Goal: Task Accomplishment & Management: Manage account settings

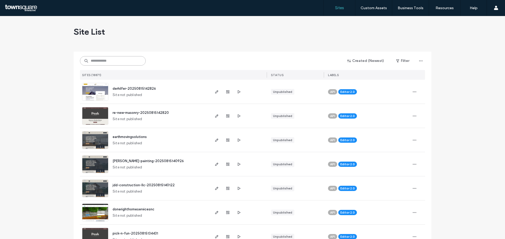
click at [124, 57] on input at bounding box center [113, 60] width 66 height 9
paste input "**********"
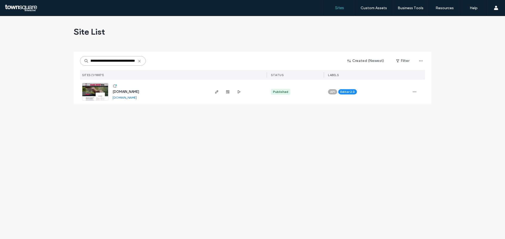
type input "**********"
click at [217, 90] on icon "button" at bounding box center [216, 92] width 4 height 4
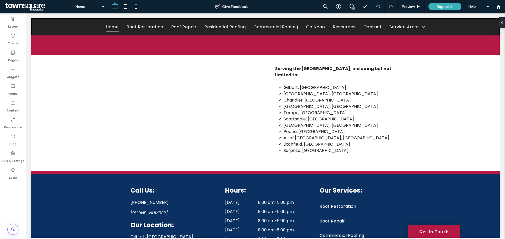
scroll to position [1039, 0]
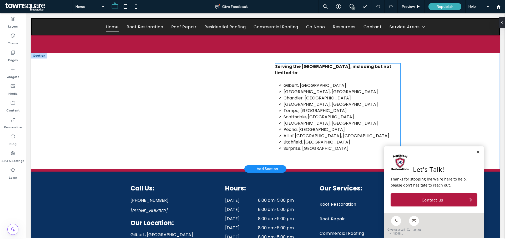
click at [292, 86] on span "Gilbert, AZ" at bounding box center [314, 86] width 63 height 6
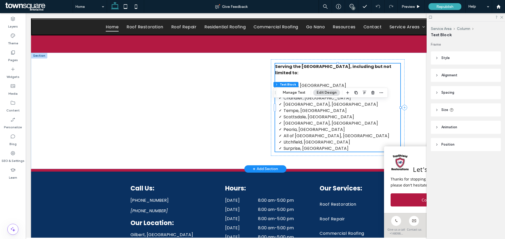
click at [304, 104] on li "Mesa, AZ" at bounding box center [341, 104] width 117 height 6
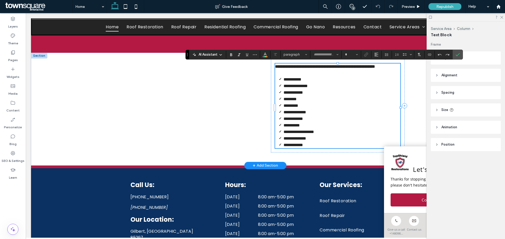
type input "*******"
type input "**"
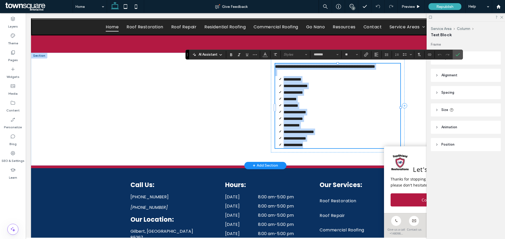
click at [301, 81] on span "**********" at bounding box center [292, 80] width 18 height 4
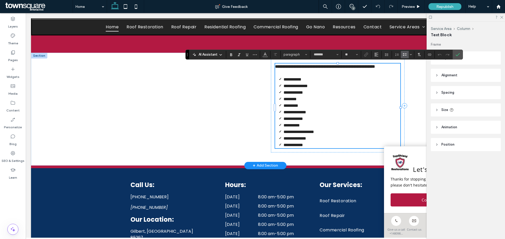
click at [299, 81] on span "**********" at bounding box center [292, 80] width 18 height 4
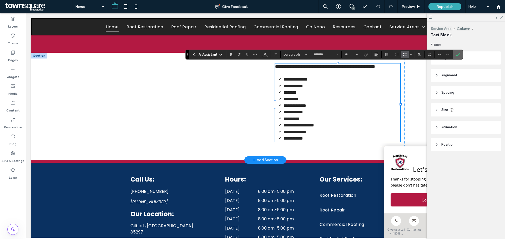
click at [458, 53] on icon "Confirm" at bounding box center [457, 55] width 4 height 4
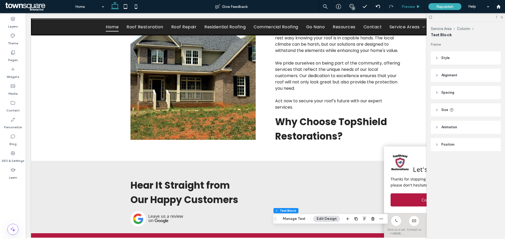
scroll to position [1119, 0]
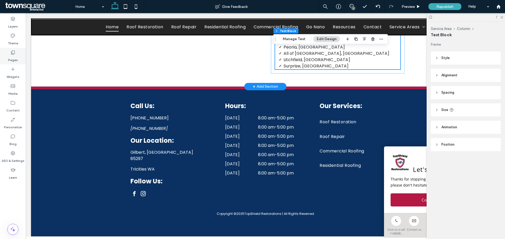
click at [8, 53] on div "Pages" at bounding box center [13, 56] width 26 height 17
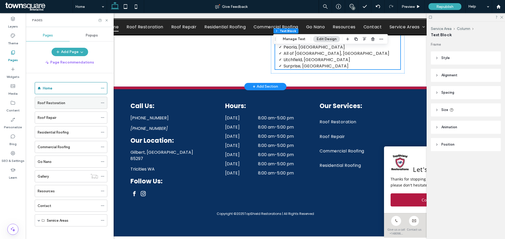
click at [68, 103] on div "Roof Restoration" at bounding box center [68, 103] width 60 height 6
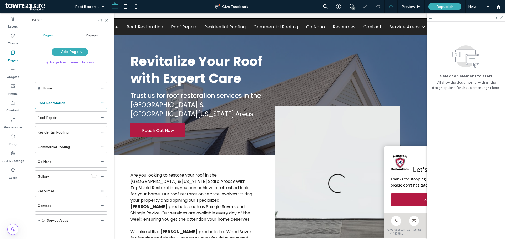
scroll to position [312, 0]
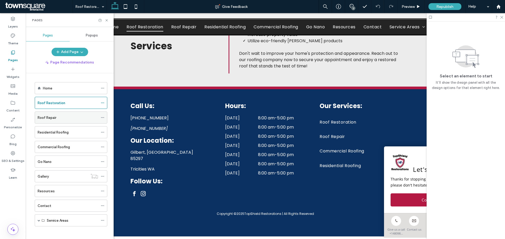
click at [70, 118] on div "Roof Repair" at bounding box center [68, 118] width 60 height 6
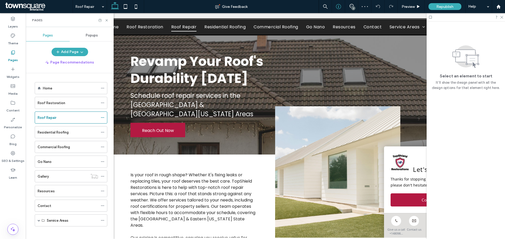
scroll to position [310, 0]
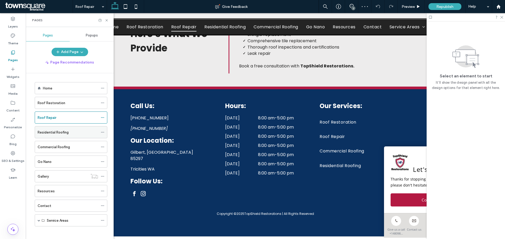
click at [66, 132] on label "Residential Roofing" at bounding box center [53, 132] width 31 height 9
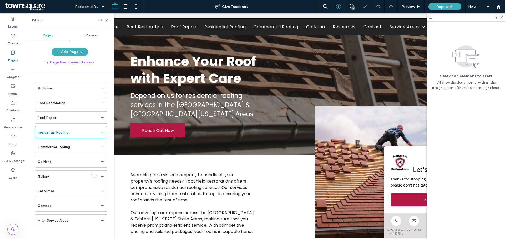
scroll to position [286, 0]
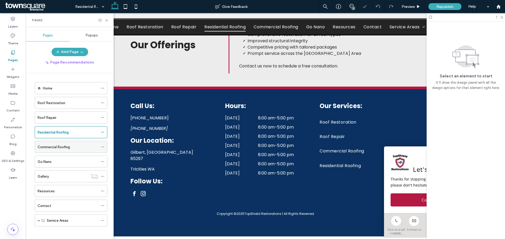
click at [70, 150] on label "Commercial Roofing" at bounding box center [54, 147] width 32 height 9
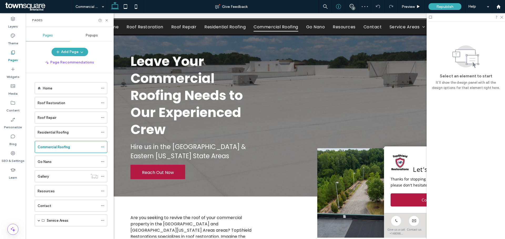
scroll to position [349, 0]
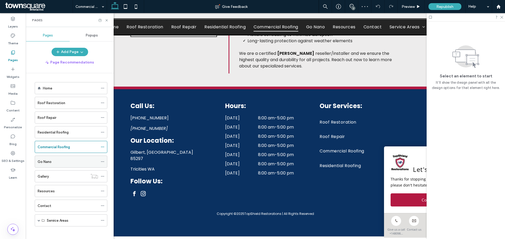
click at [71, 162] on div "Go Nano" at bounding box center [68, 162] width 60 height 6
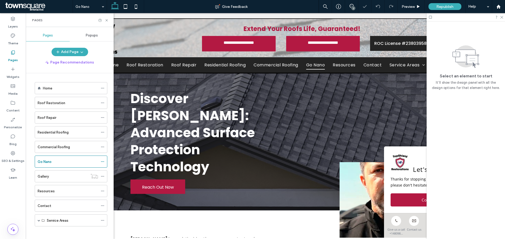
scroll to position [471, 0]
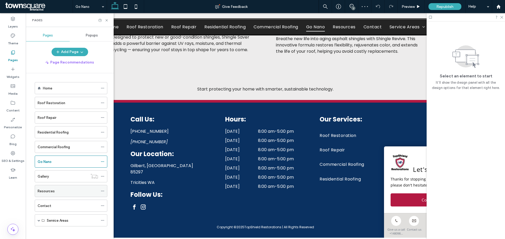
click at [64, 191] on div "Resources" at bounding box center [68, 192] width 60 height 6
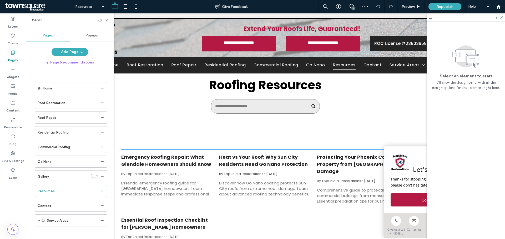
click at [169, 166] on link "Emergency Roofing Repair: What Glendale Homeowners Should Know" at bounding box center [167, 161] width 93 height 14
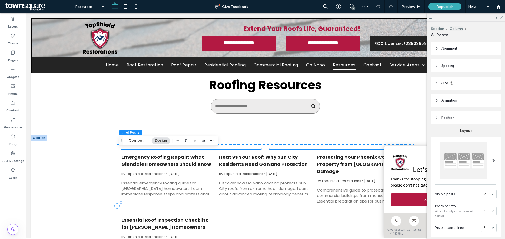
click at [180, 172] on span "August 15, 2025" at bounding box center [173, 174] width 11 height 4
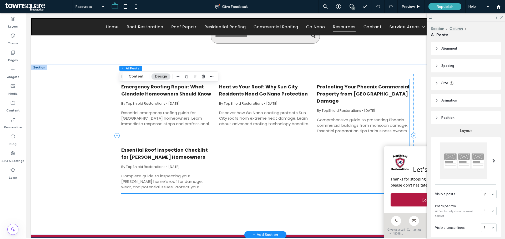
scroll to position [26, 0]
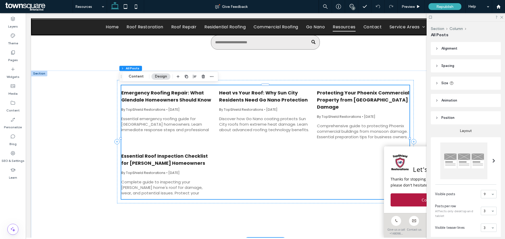
click at [168, 154] on link "Essential Roof Inspection Checklist for Gilbert Homeowners" at bounding box center [167, 160] width 93 height 14
click at [169, 122] on div "Essential emergency roofing guide for Glendale homeowners. Learn immediate resp…" at bounding box center [167, 124] width 93 height 16
click at [138, 77] on button "Content" at bounding box center [136, 77] width 22 height 6
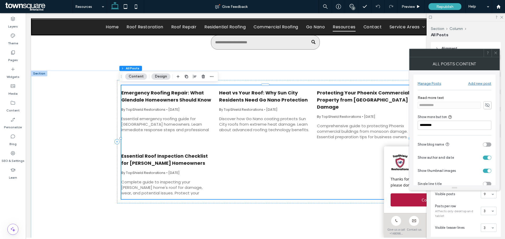
click at [428, 83] on div "Manage Posts" at bounding box center [428, 83] width 23 height 4
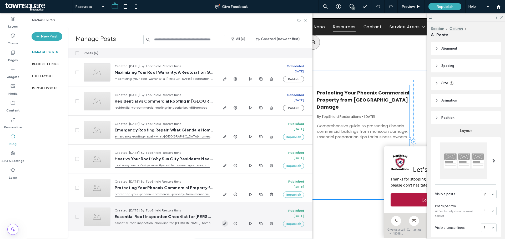
click at [224, 224] on use "button" at bounding box center [224, 223] width 3 height 3
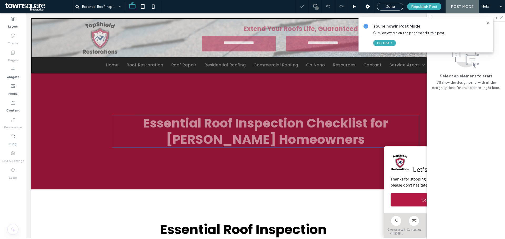
click at [372, 122] on h1 "Essential Roof Inspection Checklist for Gilbert Homeowners" at bounding box center [265, 131] width 307 height 33
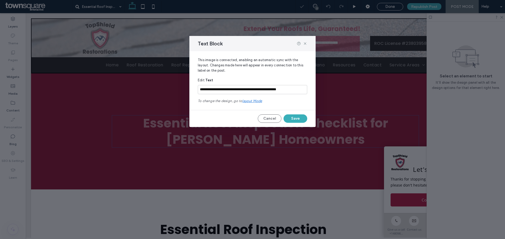
click at [372, 122] on div "**********" at bounding box center [252, 119] width 505 height 239
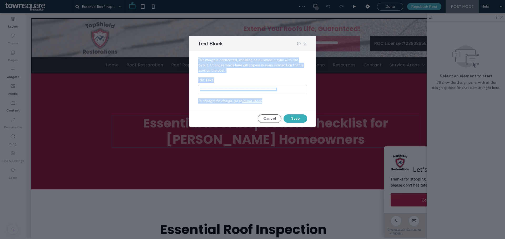
click at [372, 122] on div "**********" at bounding box center [252, 119] width 505 height 239
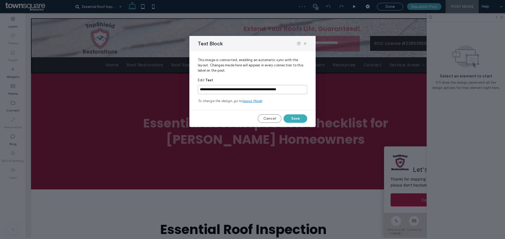
click at [266, 89] on input "**********" at bounding box center [252, 89] width 109 height 9
click at [268, 88] on input "**********" at bounding box center [252, 89] width 109 height 9
type input "**********"
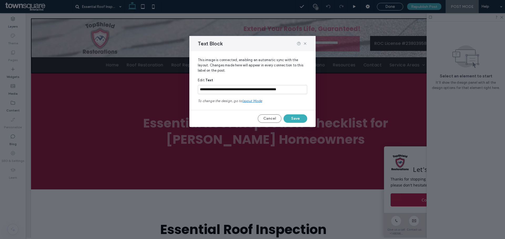
click at [291, 117] on button "Save" at bounding box center [295, 119] width 24 height 8
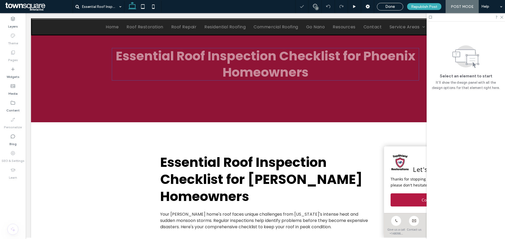
scroll to position [158, 0]
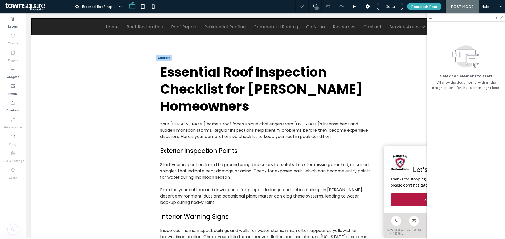
click at [264, 93] on h1 "Essential Roof Inspection Checklist for Gilbert Homeowners" at bounding box center [265, 89] width 210 height 51
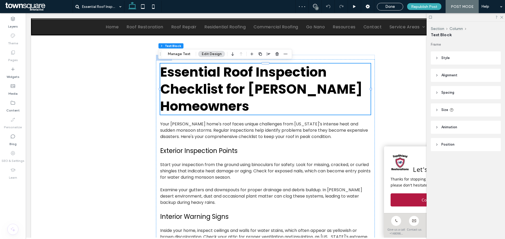
click at [264, 91] on h1 "Essential Roof Inspection Checklist for Gilbert Homeowners" at bounding box center [265, 89] width 210 height 51
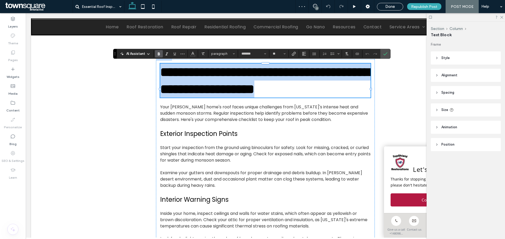
click at [265, 90] on span "**********" at bounding box center [265, 81] width 210 height 30
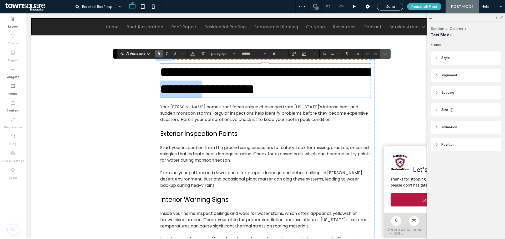
click at [265, 90] on span "**********" at bounding box center [265, 81] width 210 height 30
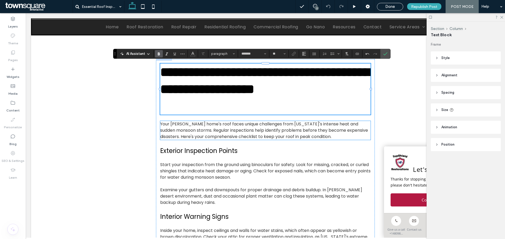
click at [176, 124] on p "Your Gilbert home's roof faces unique challenges from Arizona's intense heat an…" at bounding box center [265, 130] width 210 height 19
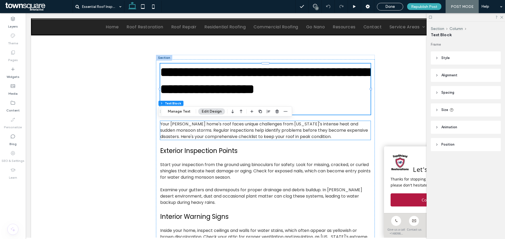
click at [176, 124] on p "Your Gilbert home's roof faces unique challenges from Arizona's intense heat an…" at bounding box center [265, 130] width 210 height 19
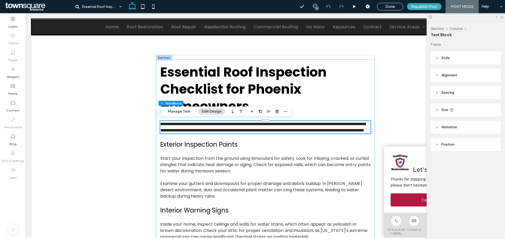
click at [176, 124] on span "**********" at bounding box center [262, 127] width 205 height 10
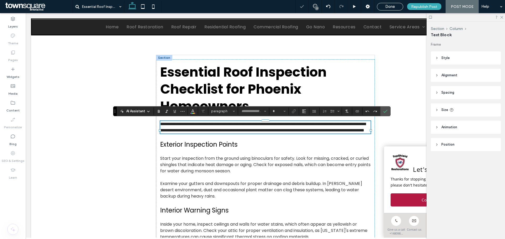
type input "*******"
type input "**"
click at [176, 123] on span "**********" at bounding box center [262, 127] width 205 height 10
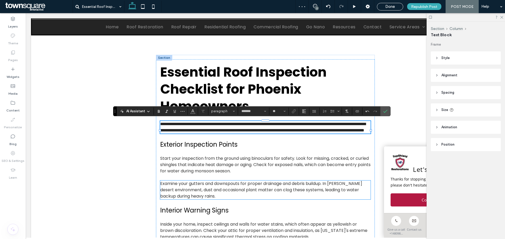
click at [339, 188] on p "Examine your gutters and downspouts for proper drainage and debris buildup. In …" at bounding box center [265, 190] width 210 height 19
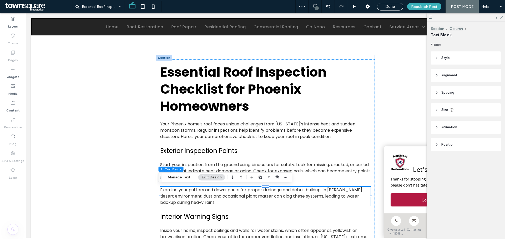
click at [336, 190] on p "Examine your gutters and downspouts for proper drainage and debris buildup. In …" at bounding box center [265, 196] width 210 height 19
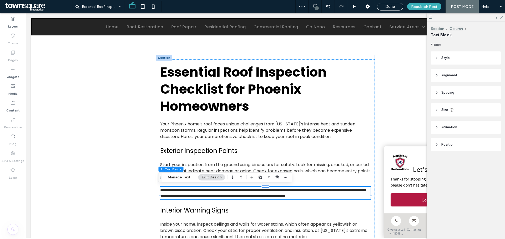
click at [336, 190] on span "**********" at bounding box center [262, 193] width 205 height 10
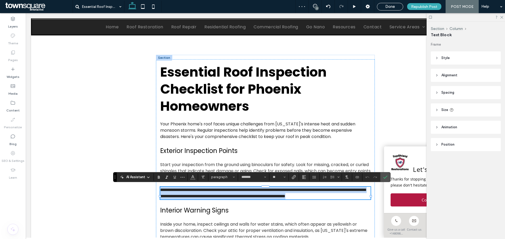
click at [334, 190] on span "**********" at bounding box center [262, 193] width 205 height 10
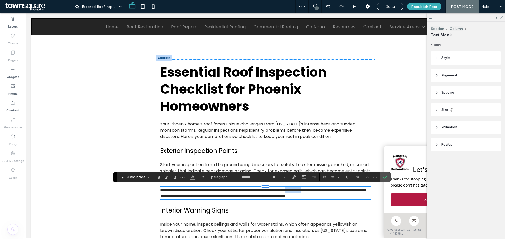
click at [334, 190] on span "**********" at bounding box center [262, 193] width 205 height 10
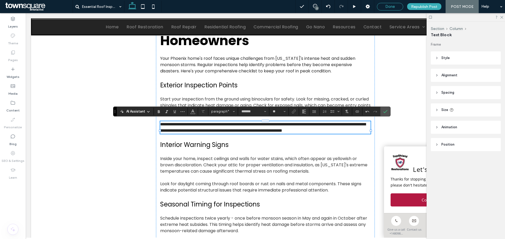
scroll to position [223, 0]
click at [387, 111] on label "Confirm" at bounding box center [385, 111] width 8 height 9
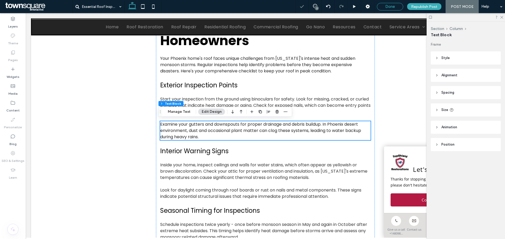
scroll to position [396, 0]
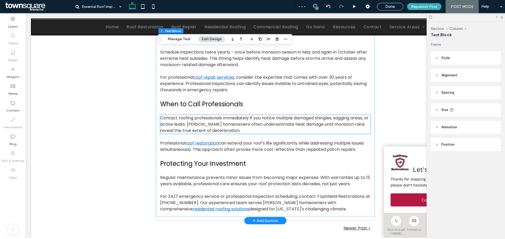
click at [200, 126] on p "Contact roofing professionals immediately if you notice multiple damaged shingl…" at bounding box center [265, 124] width 210 height 19
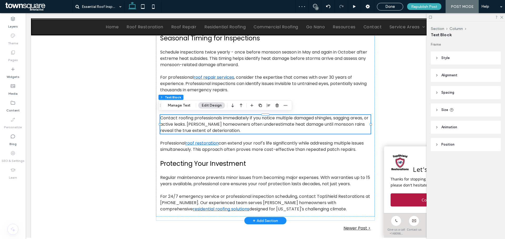
click at [199, 124] on p "Contact roofing professionals immediately if you notice multiple damaged shingl…" at bounding box center [265, 124] width 210 height 19
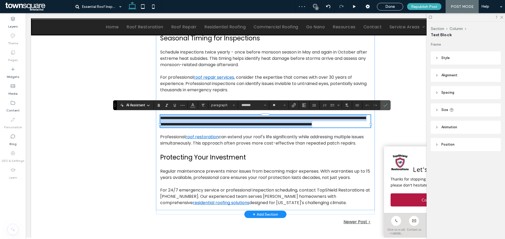
click at [198, 124] on span "**********" at bounding box center [262, 121] width 205 height 10
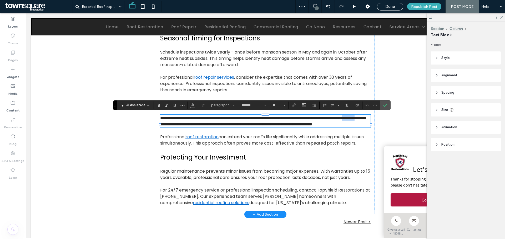
click at [198, 124] on span "**********" at bounding box center [262, 121] width 205 height 10
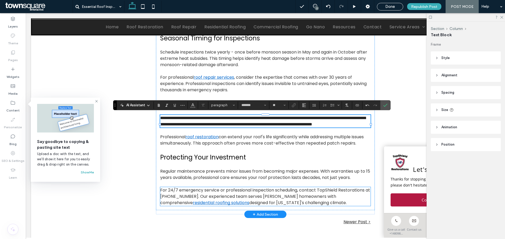
click at [267, 204] on p "For 24/7 emergency service or professional inspection scheduling, contact TopSh…" at bounding box center [265, 196] width 210 height 19
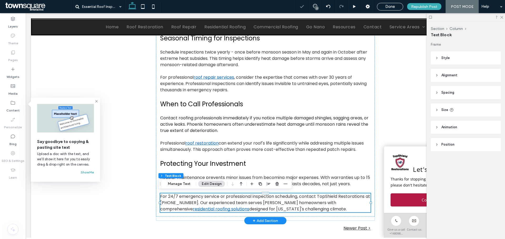
click at [270, 202] on p "For 24/7 emergency service or professional inspection scheduling, contact TopSh…" at bounding box center [265, 203] width 210 height 19
type input "*******"
type input "**"
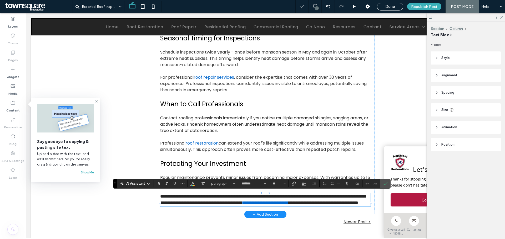
click at [268, 202] on span "**********" at bounding box center [262, 200] width 205 height 10
click at [267, 202] on span "**********" at bounding box center [262, 200] width 205 height 10
click at [387, 182] on label "Confirm" at bounding box center [385, 183] width 8 height 9
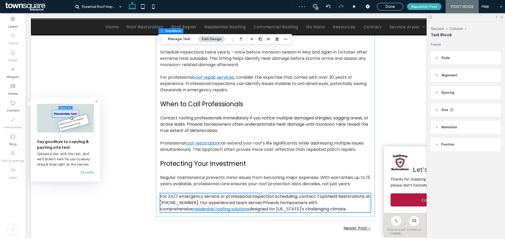
scroll to position [571, 0]
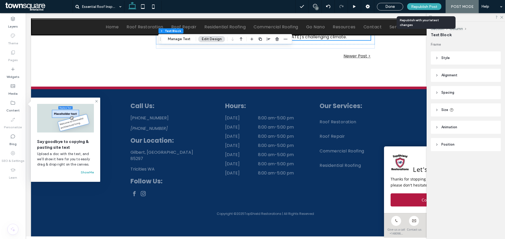
click at [431, 7] on span "Republish Post" at bounding box center [424, 6] width 26 height 4
click at [421, 5] on span "Republish Post" at bounding box center [424, 6] width 26 height 4
click at [430, 4] on span "Republish Post" at bounding box center [424, 6] width 26 height 4
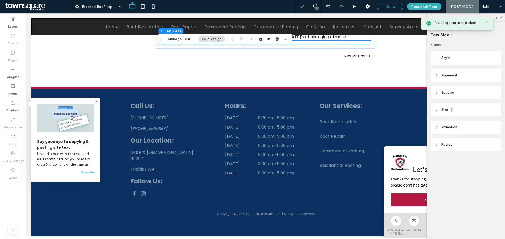
click at [395, 6] on span "Done" at bounding box center [389, 6] width 9 height 5
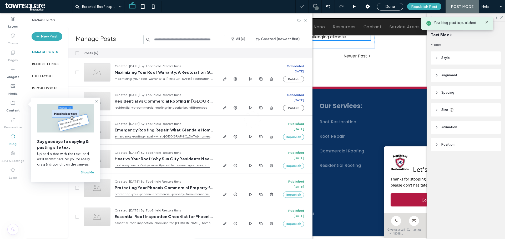
click at [419, 6] on div at bounding box center [252, 119] width 505 height 239
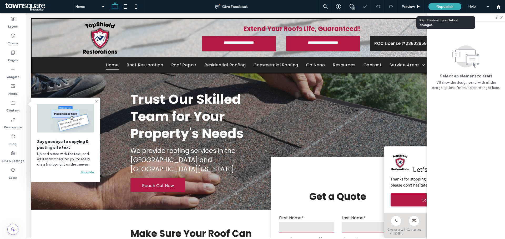
click at [441, 4] on span "Republish" at bounding box center [444, 6] width 17 height 4
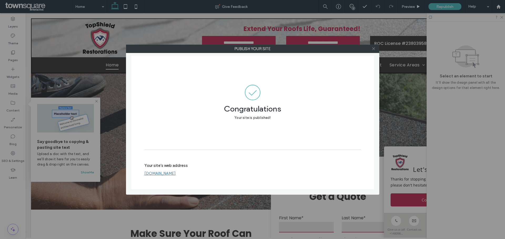
click at [375, 48] on icon at bounding box center [373, 49] width 4 height 4
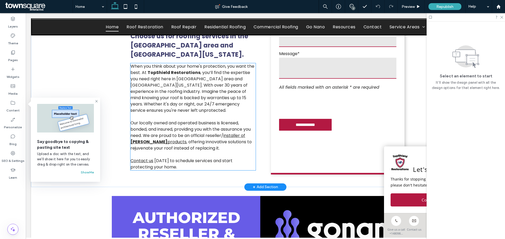
scroll to position [315, 0]
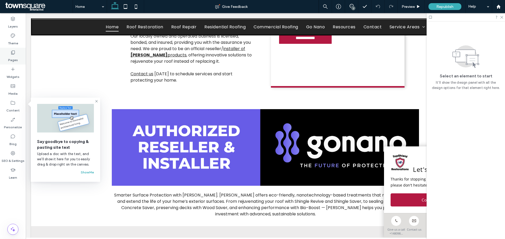
click at [13, 57] on label "Pages" at bounding box center [13, 58] width 10 height 7
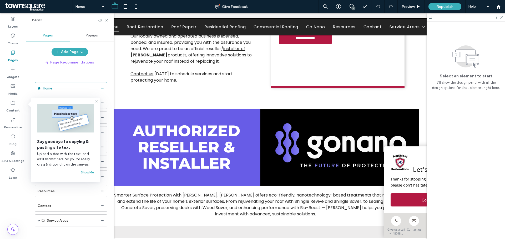
click at [95, 102] on icon at bounding box center [96, 101] width 4 height 4
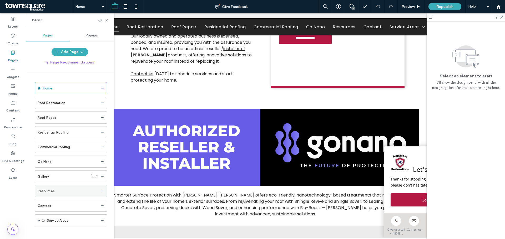
click at [65, 193] on div "Resources" at bounding box center [68, 192] width 60 height 6
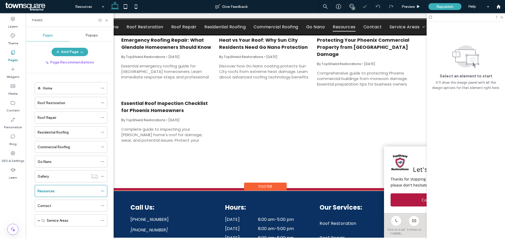
scroll to position [53, 0]
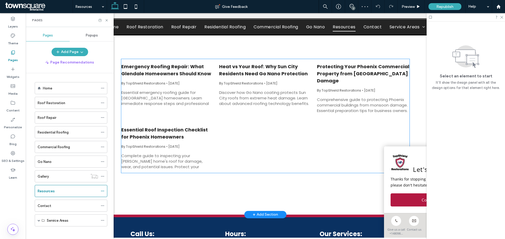
click at [172, 157] on div "Complete guide to inspecting your Gilbert home's roof for damage, wear, and pot…" at bounding box center [167, 161] width 93 height 16
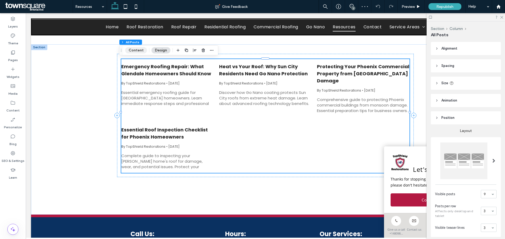
click at [134, 50] on button "Content" at bounding box center [136, 50] width 22 height 6
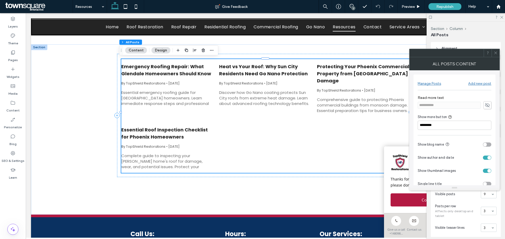
click at [433, 84] on div "Manage Posts" at bounding box center [428, 83] width 23 height 4
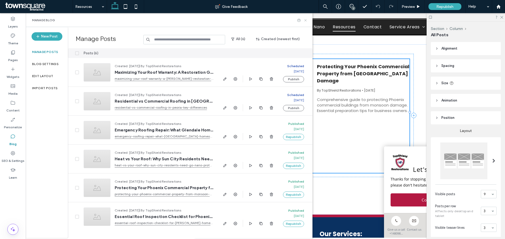
drag, startPoint x: 305, startPoint y: 21, endPoint x: 279, endPoint y: 7, distance: 28.7
click at [305, 21] on use at bounding box center [305, 20] width 2 height 2
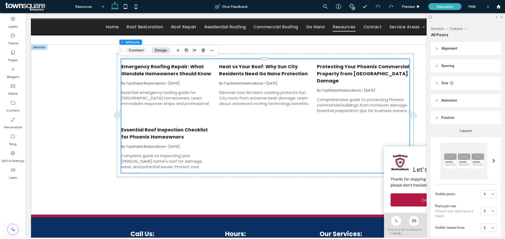
click at [140, 51] on button "Content" at bounding box center [136, 50] width 22 height 6
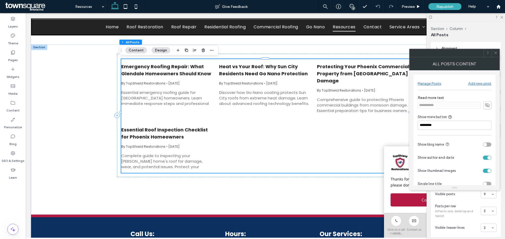
click at [429, 84] on div "Manage Posts" at bounding box center [428, 83] width 23 height 4
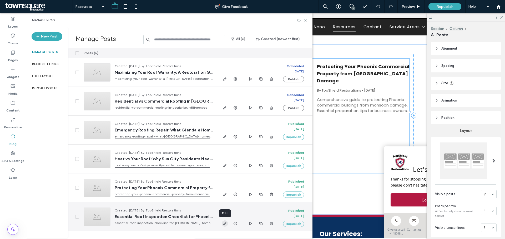
click at [224, 225] on use "button" at bounding box center [224, 223] width 3 height 3
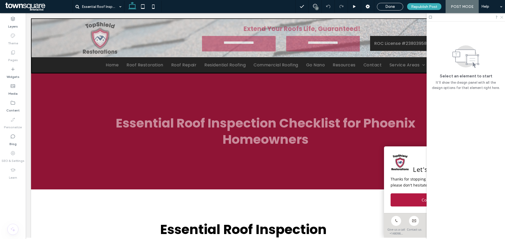
click at [501, 17] on icon at bounding box center [500, 16] width 3 height 3
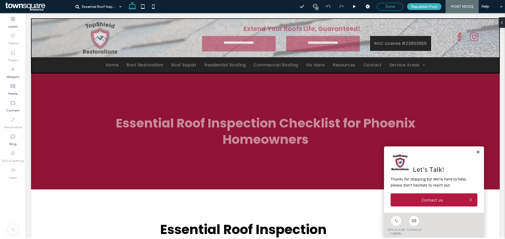
click at [389, 6] on span "Done" at bounding box center [389, 6] width 9 height 5
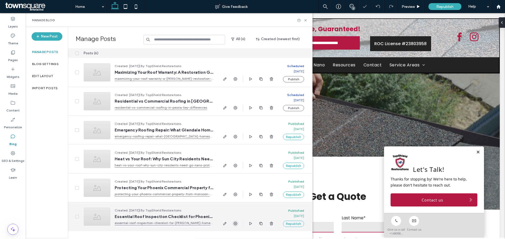
click at [235, 225] on icon "button" at bounding box center [235, 224] width 4 height 4
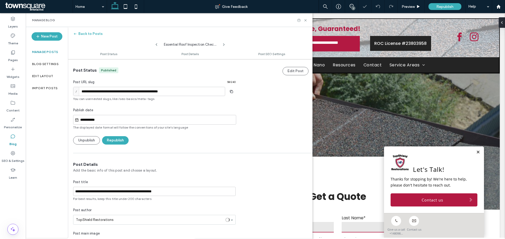
scroll to position [0, 0]
click at [149, 88] on input "**********" at bounding box center [149, 91] width 152 height 9
click at [150, 92] on input "**********" at bounding box center [149, 91] width 152 height 9
paste input "*"
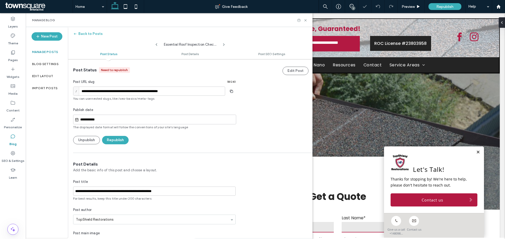
type input "**********"
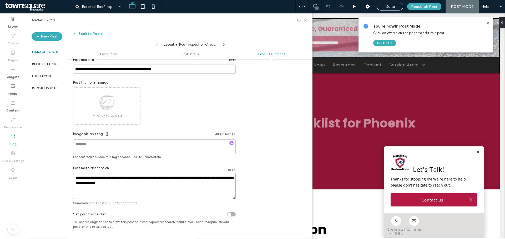
click at [135, 179] on textarea "**********" at bounding box center [154, 186] width 162 height 26
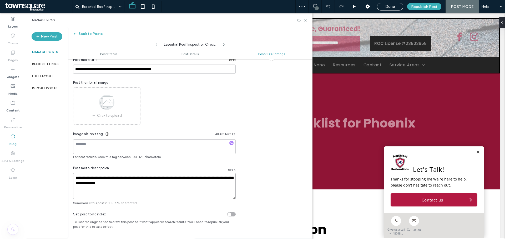
paste textarea
type textarea "**********"
click at [274, 123] on div "**********" at bounding box center [190, 110] width 244 height 192
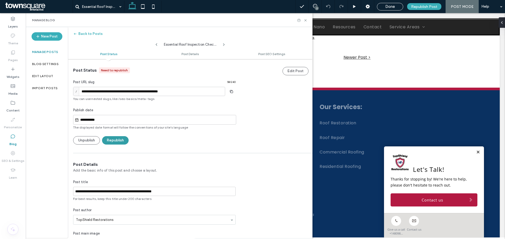
click at [110, 141] on button "Republish" at bounding box center [115, 140] width 27 height 8
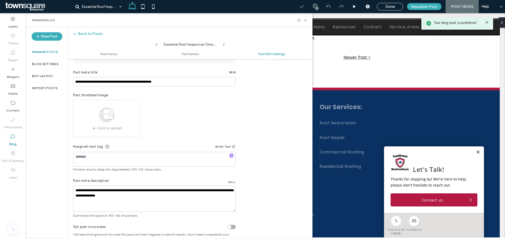
scroll to position [307, 0]
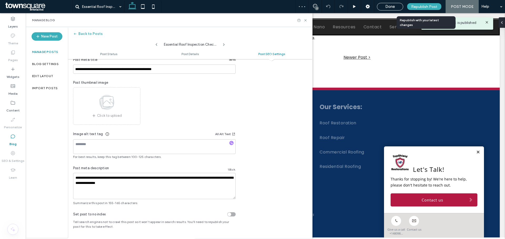
click at [427, 6] on span "Republish Post" at bounding box center [424, 6] width 26 height 4
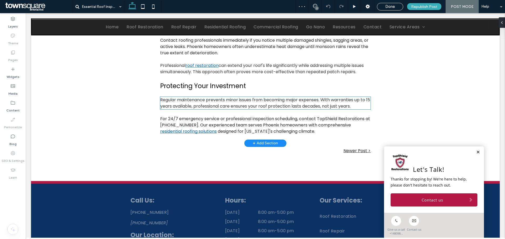
scroll to position [372, 0]
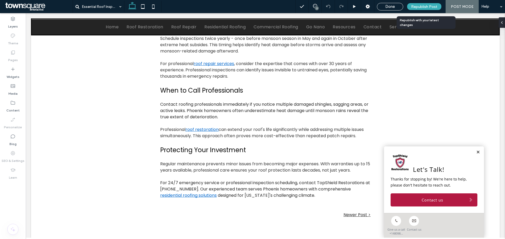
click at [431, 8] on span "Republish Post" at bounding box center [424, 6] width 26 height 4
click at [398, 7] on div "Done" at bounding box center [390, 6] width 26 height 5
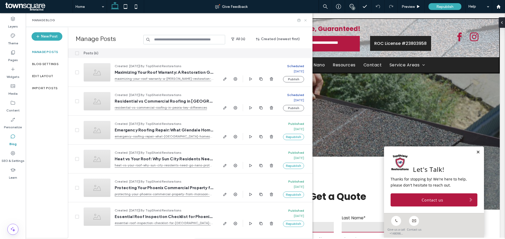
click at [306, 20] on use at bounding box center [305, 20] width 2 height 2
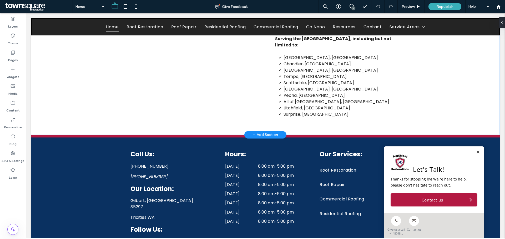
scroll to position [1130, 0]
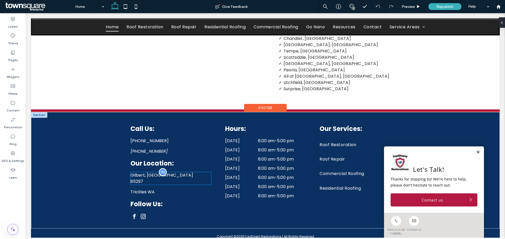
click at [157, 177] on p "Gilbert, AZ" at bounding box center [170, 175] width 80 height 6
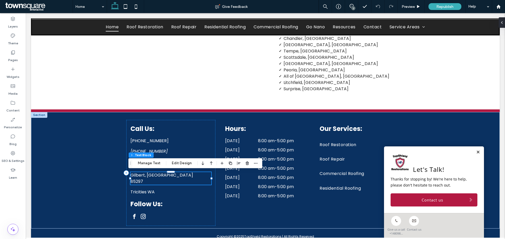
click at [154, 167] on div "Footer Footer Main Column Text Block Manage Text Edit Design" at bounding box center [195, 163] width 134 height 10
click at [154, 163] on button "Manage Text" at bounding box center [148, 163] width 29 height 6
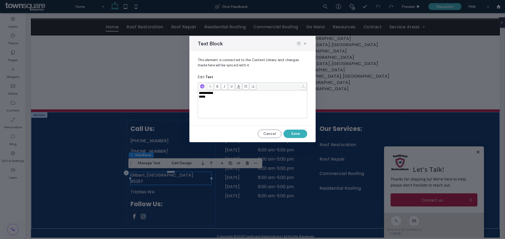
click at [204, 91] on span "**********" at bounding box center [206, 92] width 14 height 3
click at [219, 93] on div "**********" at bounding box center [252, 93] width 107 height 4
click at [293, 132] on button "Save" at bounding box center [295, 134] width 24 height 8
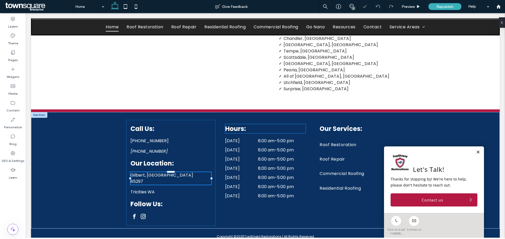
click at [442, 6] on span "Republish" at bounding box center [444, 6] width 17 height 4
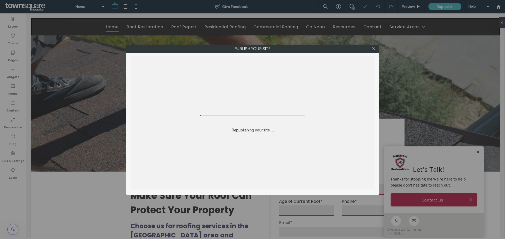
scroll to position [1121, 0]
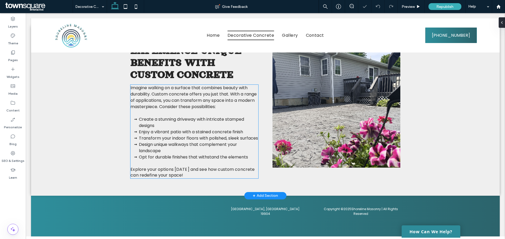
scroll to position [157, 0]
click at [257, 197] on div "+ Add Section" at bounding box center [265, 196] width 25 height 6
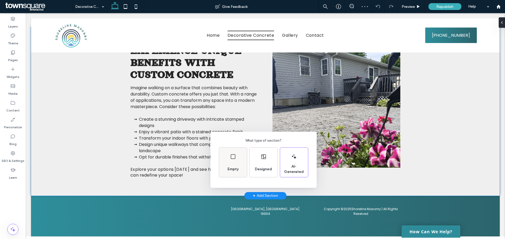
click at [226, 160] on div "Empty" at bounding box center [233, 162] width 28 height 29
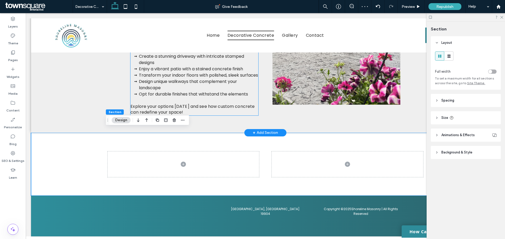
scroll to position [224, 0]
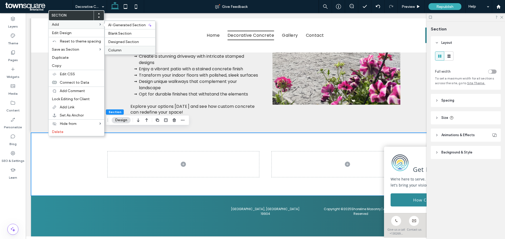
click at [117, 49] on span "Column" at bounding box center [114, 50] width 13 height 4
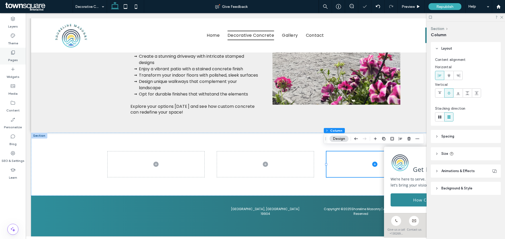
click at [14, 60] on label "Pages" at bounding box center [13, 58] width 10 height 7
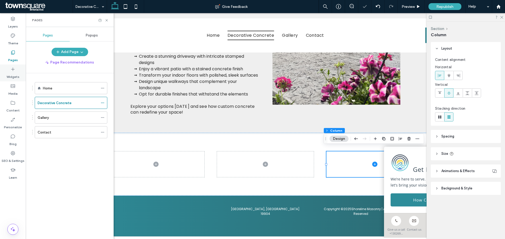
click at [13, 76] on label "Widgets" at bounding box center [13, 75] width 13 height 7
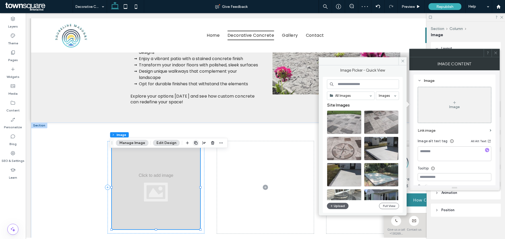
click at [196, 144] on icon "button" at bounding box center [196, 143] width 4 height 4
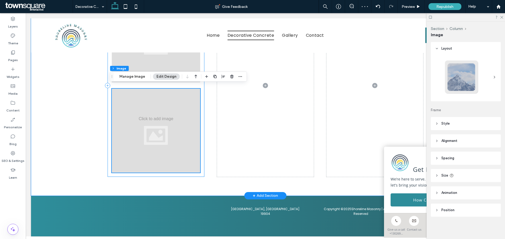
scroll to position [381, 0]
click at [230, 78] on icon "button" at bounding box center [232, 77] width 4 height 4
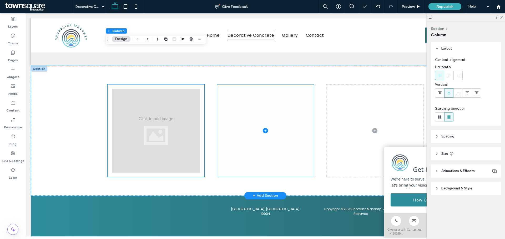
scroll to position [290, 0]
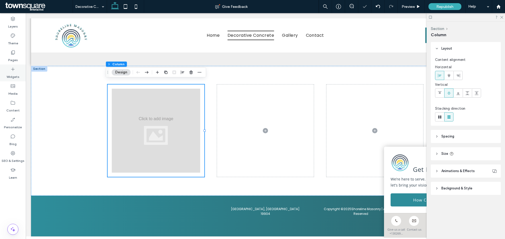
drag, startPoint x: 15, startPoint y: 74, endPoint x: 21, endPoint y: 76, distance: 6.2
click at [15, 74] on label "Widgets" at bounding box center [13, 75] width 13 height 7
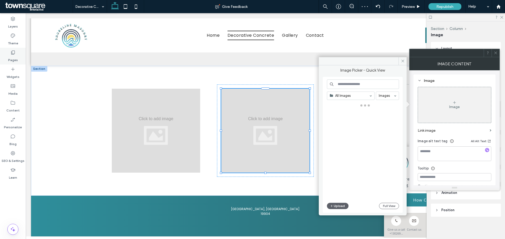
click at [16, 57] on label "Pages" at bounding box center [13, 58] width 10 height 7
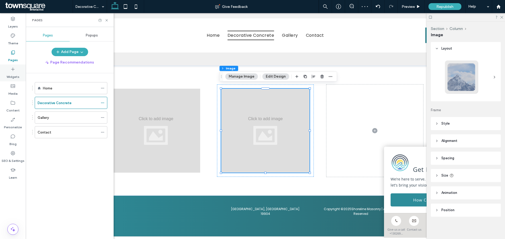
click at [13, 79] on label "Widgets" at bounding box center [13, 75] width 13 height 7
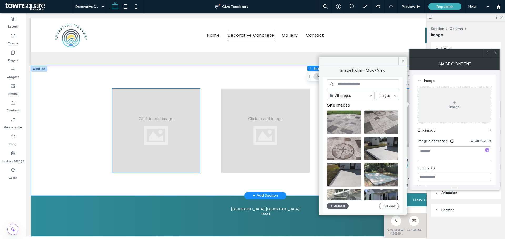
click at [153, 136] on div at bounding box center [156, 131] width 88 height 84
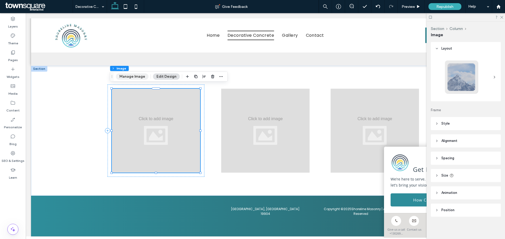
click at [133, 76] on button "Manage Image" at bounding box center [132, 77] width 33 height 6
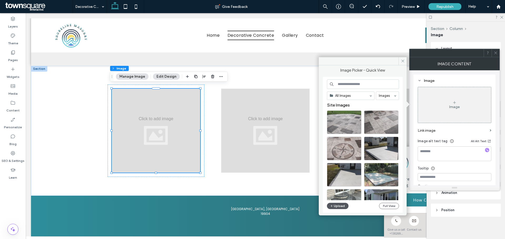
click at [337, 205] on button "Upload" at bounding box center [338, 206] width 22 height 6
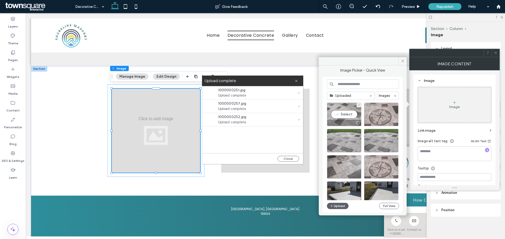
click at [344, 113] on div "Select" at bounding box center [344, 115] width 34 height 24
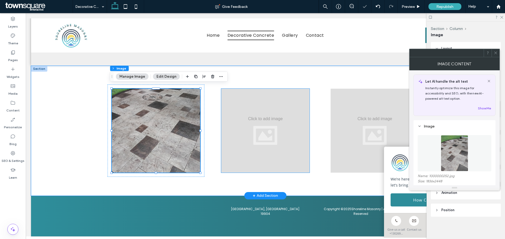
click at [266, 142] on div at bounding box center [265, 131] width 88 height 84
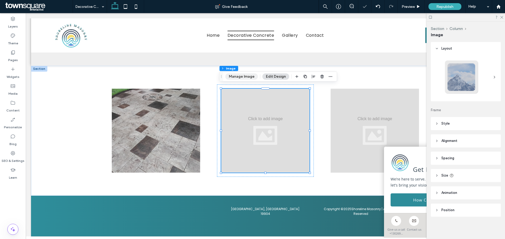
click at [236, 75] on button "Manage Image" at bounding box center [241, 77] width 33 height 6
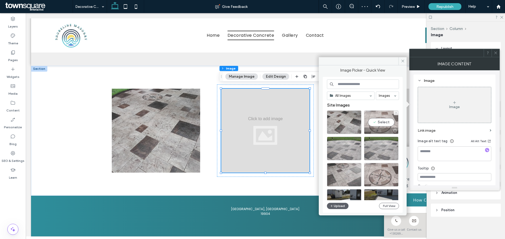
click at [382, 122] on div "Select" at bounding box center [381, 123] width 34 height 24
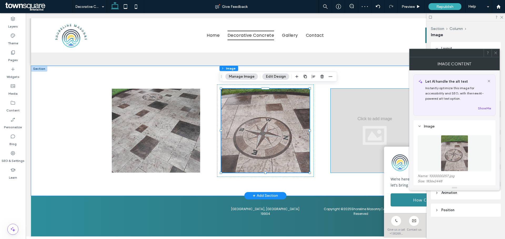
click at [361, 128] on div at bounding box center [374, 131] width 88 height 84
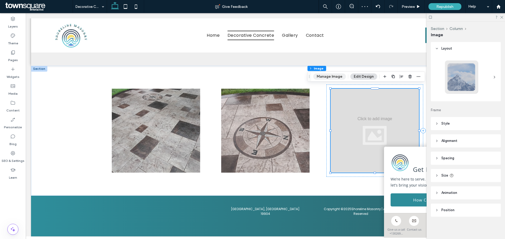
click at [327, 77] on button "Manage Image" at bounding box center [329, 77] width 33 height 6
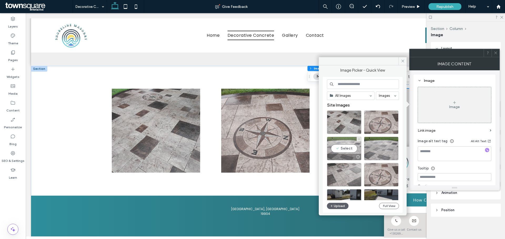
click at [344, 148] on div "Select" at bounding box center [344, 149] width 34 height 24
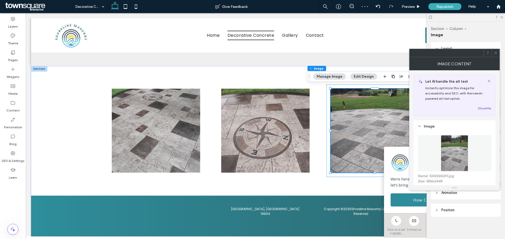
click at [493, 53] on div at bounding box center [495, 53] width 8 height 8
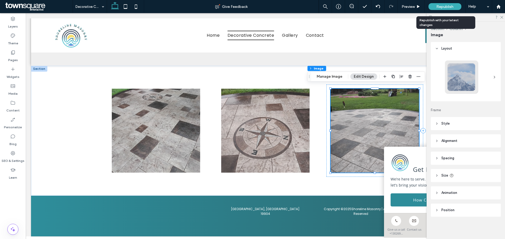
click at [440, 8] on span "Republish" at bounding box center [444, 6] width 17 height 4
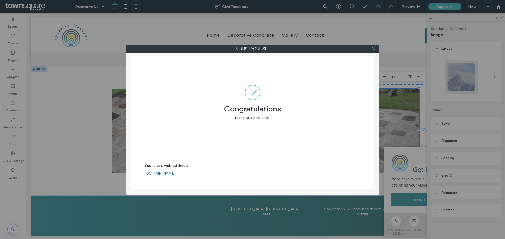
click at [372, 48] on icon at bounding box center [373, 49] width 4 height 4
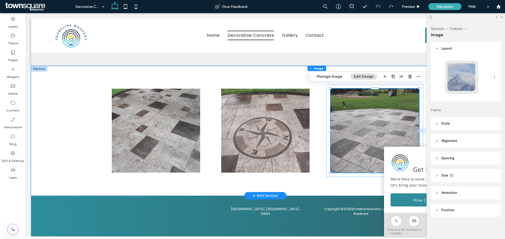
click at [351, 119] on img at bounding box center [374, 131] width 88 height 84
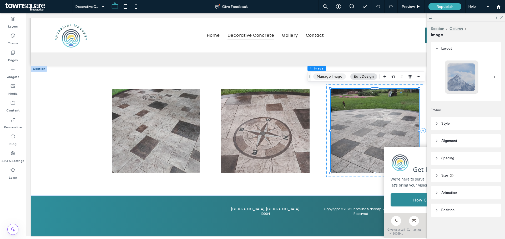
click at [330, 75] on button "Manage Image" at bounding box center [329, 77] width 33 height 6
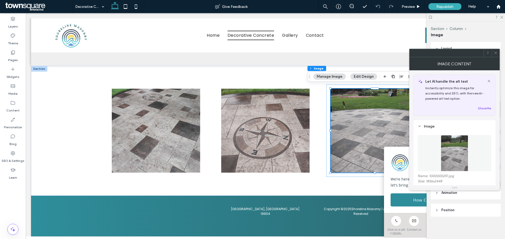
scroll to position [26, 0]
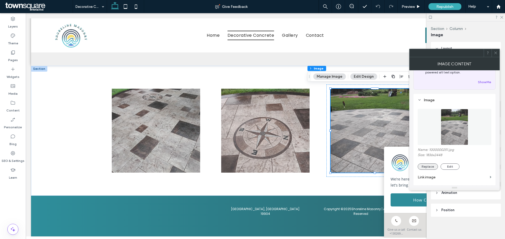
click at [430, 165] on button "Replace" at bounding box center [427, 167] width 20 height 6
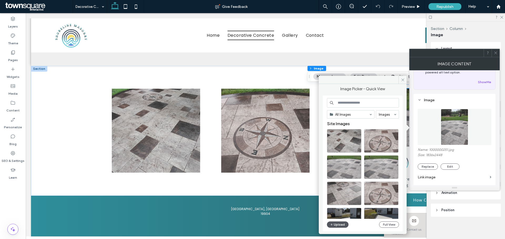
click at [339, 224] on button "Upload" at bounding box center [338, 225] width 22 height 6
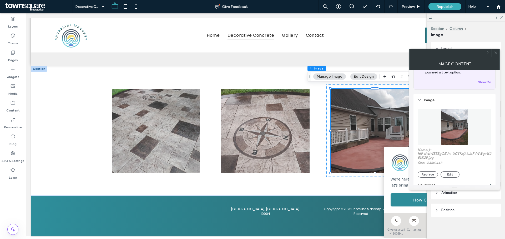
click at [498, 53] on div at bounding box center [495, 53] width 8 height 8
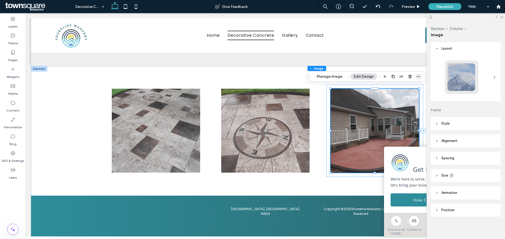
click at [417, 75] on icon "button" at bounding box center [418, 77] width 4 height 4
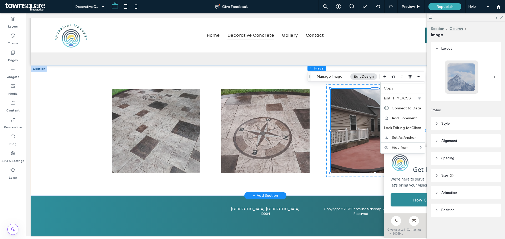
click at [348, 111] on img at bounding box center [374, 131] width 88 height 84
click at [344, 111] on img at bounding box center [374, 131] width 88 height 84
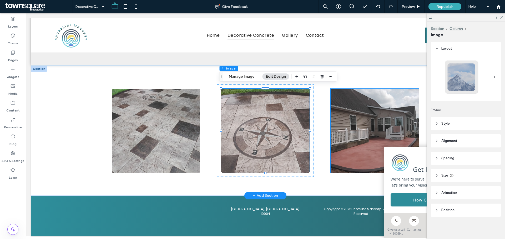
click at [357, 99] on img at bounding box center [374, 131] width 88 height 84
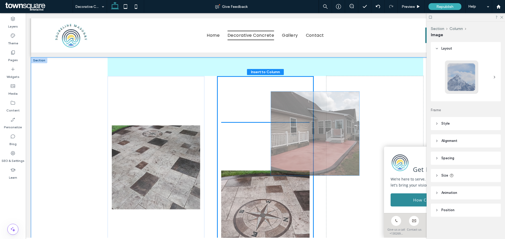
scroll to position [290, 0]
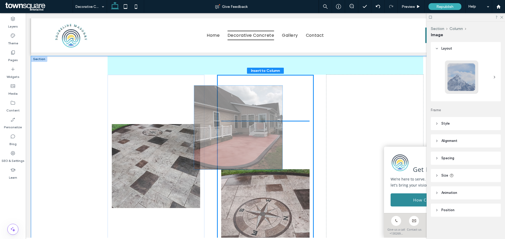
drag, startPoint x: 354, startPoint y: 112, endPoint x: 234, endPoint y: 111, distance: 119.9
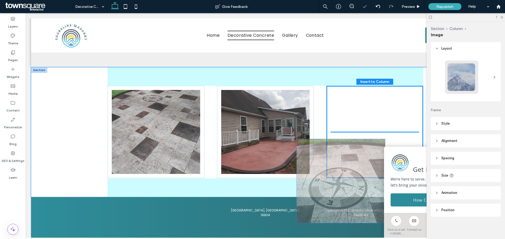
scroll to position [1, 0]
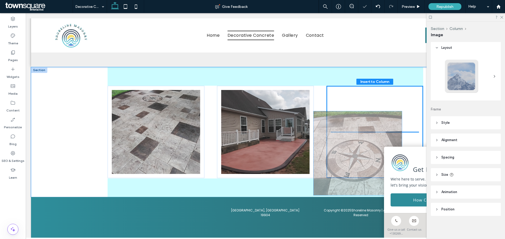
drag, startPoint x: 269, startPoint y: 196, endPoint x: 371, endPoint y: 114, distance: 131.0
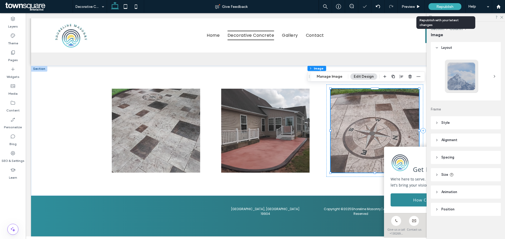
click at [442, 7] on span "Republish" at bounding box center [444, 6] width 17 height 4
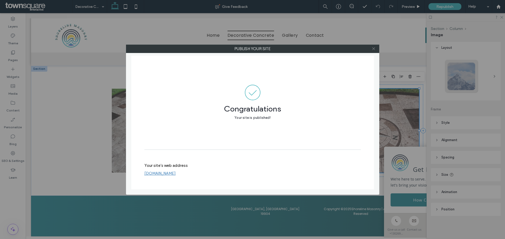
click at [373, 49] on icon at bounding box center [373, 49] width 4 height 4
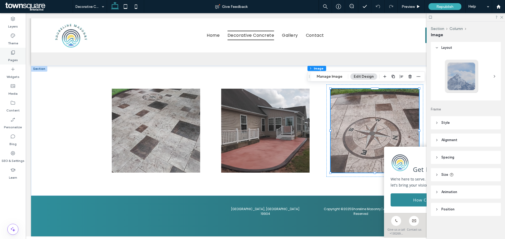
click at [4, 59] on div "Pages" at bounding box center [13, 56] width 26 height 17
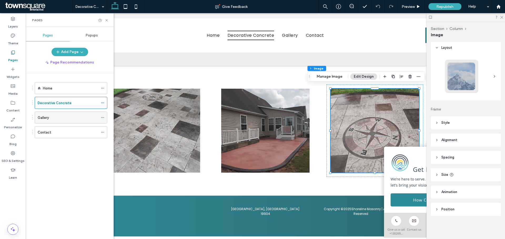
click at [63, 119] on div "Gallery" at bounding box center [68, 118] width 60 height 6
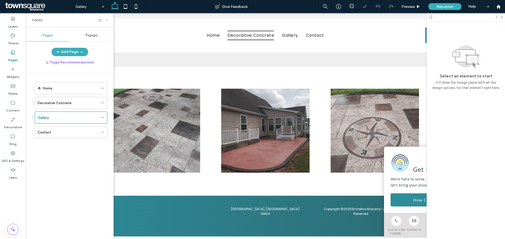
click at [107, 20] on use at bounding box center [106, 20] width 2 height 2
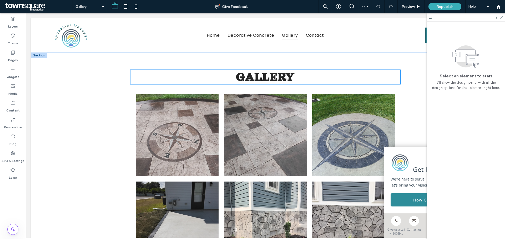
click at [191, 77] on h1 "Gallery" at bounding box center [264, 77] width 269 height 14
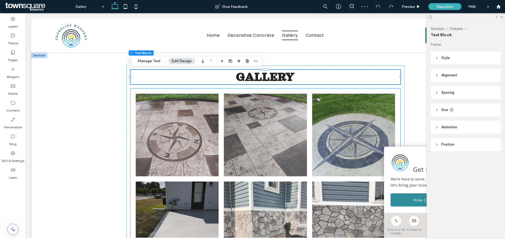
click at [187, 103] on link at bounding box center [177, 135] width 83 height 83
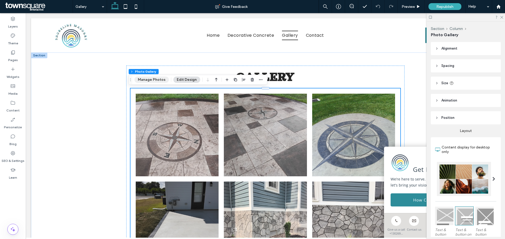
click at [158, 81] on button "Manage Photos" at bounding box center [151, 80] width 34 height 6
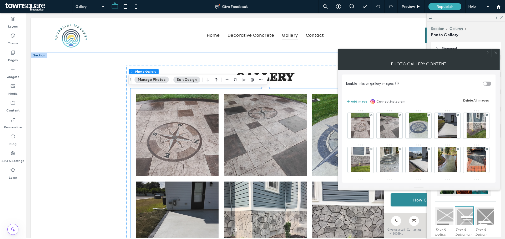
click at [361, 104] on button "Add image" at bounding box center [356, 102] width 21 height 6
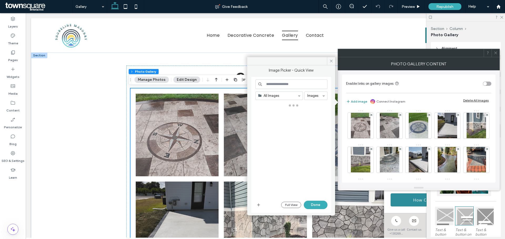
click at [360, 102] on button "Add image" at bounding box center [356, 102] width 21 height 6
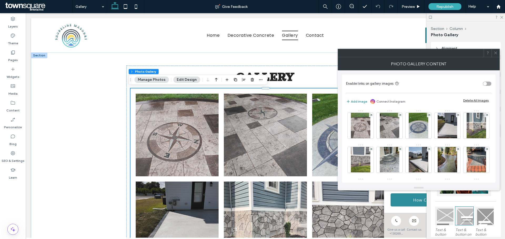
click at [360, 102] on button "Add image" at bounding box center [356, 102] width 21 height 6
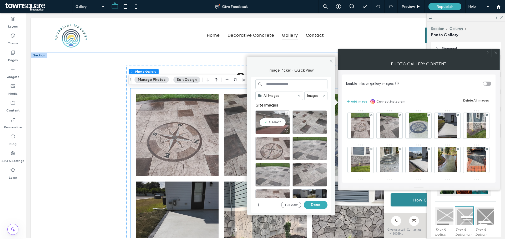
click at [260, 126] on div "Select" at bounding box center [272, 123] width 34 height 24
click at [317, 204] on button "Done" at bounding box center [316, 205] width 24 height 8
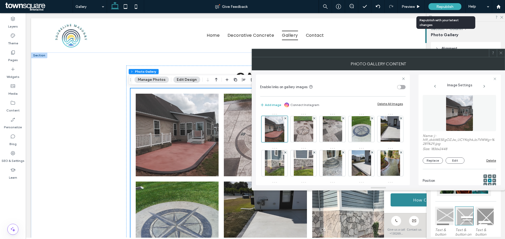
click at [446, 6] on span "Republish" at bounding box center [444, 6] width 17 height 4
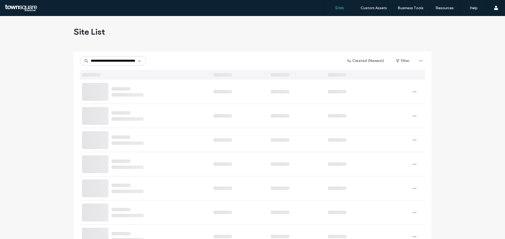
type input "**********"
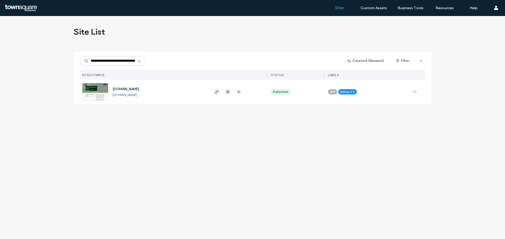
click at [214, 93] on div at bounding box center [237, 92] width 57 height 24
click at [216, 93] on icon "button" at bounding box center [216, 92] width 4 height 4
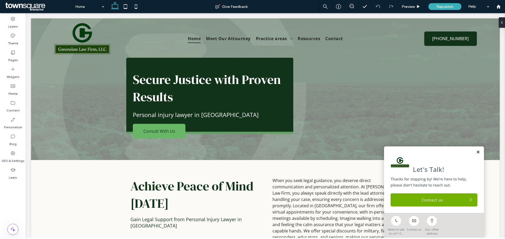
click at [476, 153] on link at bounding box center [478, 152] width 4 height 4
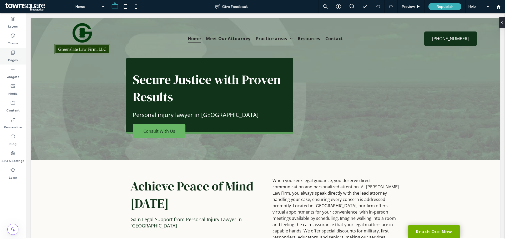
click at [17, 58] on label "Pages" at bounding box center [13, 58] width 10 height 7
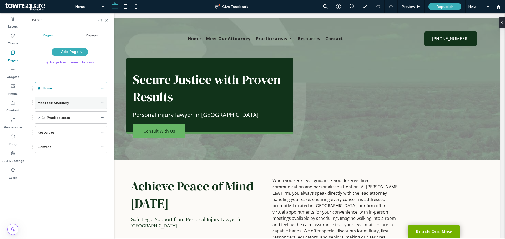
click at [103, 104] on icon at bounding box center [103, 103] width 4 height 4
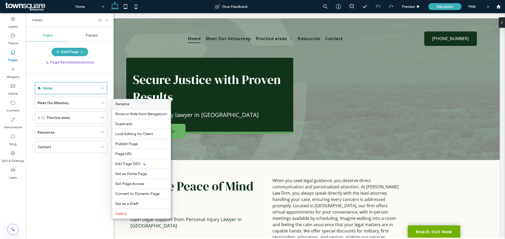
click at [118, 103] on span "Rename" at bounding box center [122, 104] width 14 height 4
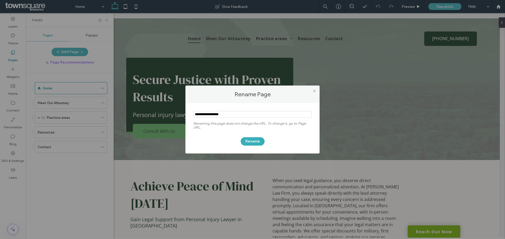
click at [218, 115] on input "notEmpty" at bounding box center [252, 114] width 118 height 7
type input "**********"
click at [257, 141] on button "Rename" at bounding box center [252, 141] width 24 height 8
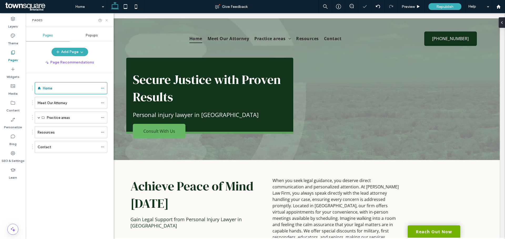
drag, startPoint x: 107, startPoint y: 19, endPoint x: 122, endPoint y: 57, distance: 40.6
click at [107, 19] on icon at bounding box center [107, 20] width 4 height 4
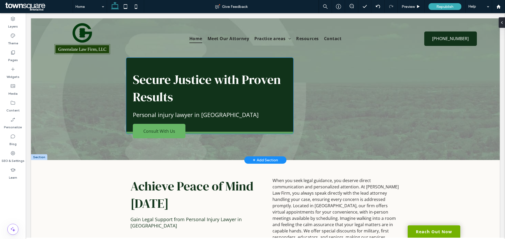
scroll to position [245, 0]
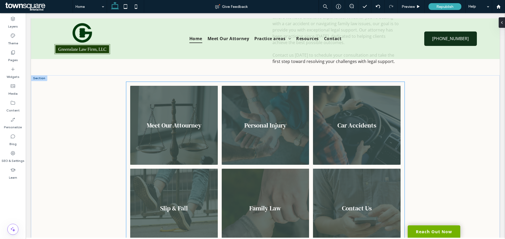
click at [184, 123] on link at bounding box center [173, 126] width 93 height 84
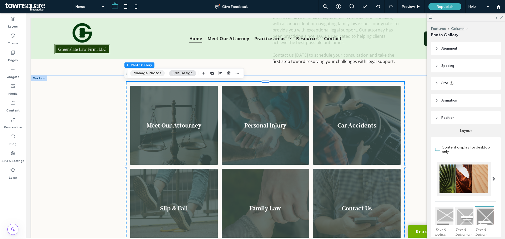
click at [147, 73] on button "Manage Photos" at bounding box center [147, 73] width 34 height 6
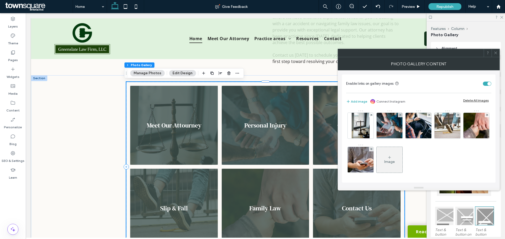
click at [179, 126] on link at bounding box center [173, 126] width 93 height 84
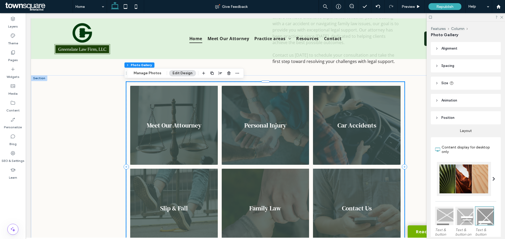
click at [182, 127] on link at bounding box center [173, 126] width 93 height 84
click at [143, 73] on button "Manage Photos" at bounding box center [147, 73] width 34 height 6
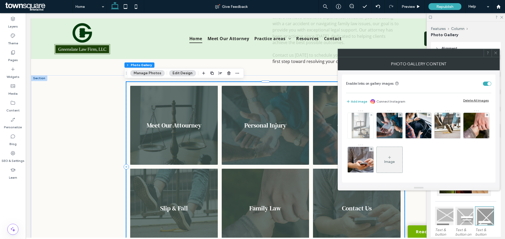
click at [358, 126] on img at bounding box center [360, 126] width 18 height 26
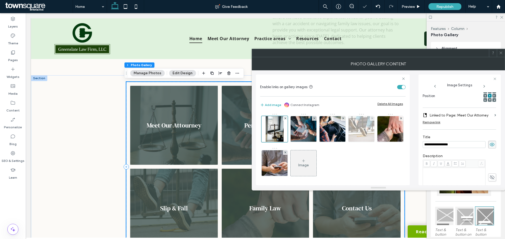
scroll to position [0, 0]
type input "**********"
click at [501, 52] on icon at bounding box center [501, 53] width 4 height 4
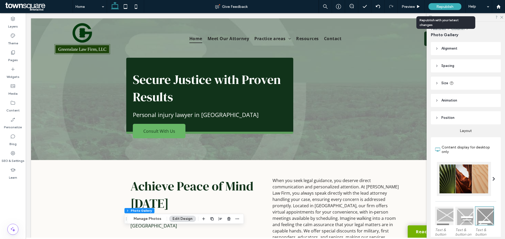
click at [442, 8] on span "Republish" at bounding box center [444, 6] width 17 height 4
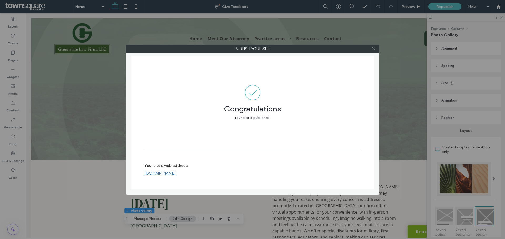
click at [374, 50] on icon at bounding box center [373, 49] width 4 height 4
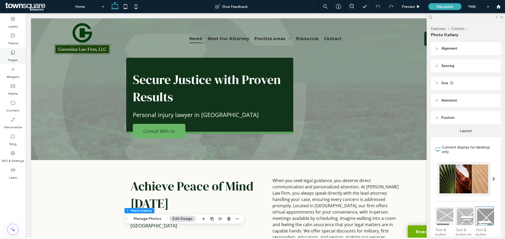
click at [16, 56] on label "Pages" at bounding box center [13, 58] width 10 height 7
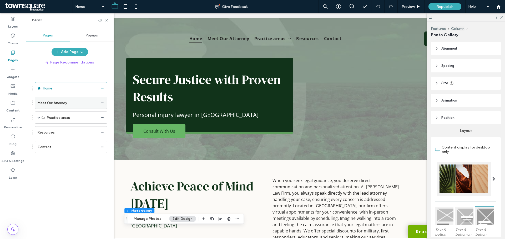
click at [65, 105] on label "Meet Our Attorney" at bounding box center [52, 103] width 29 height 9
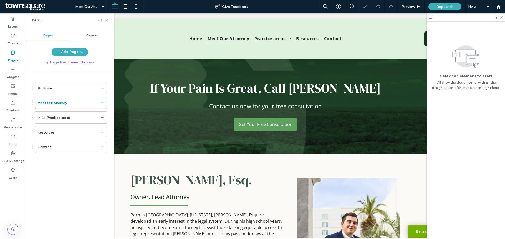
click at [107, 21] on use at bounding box center [106, 20] width 2 height 2
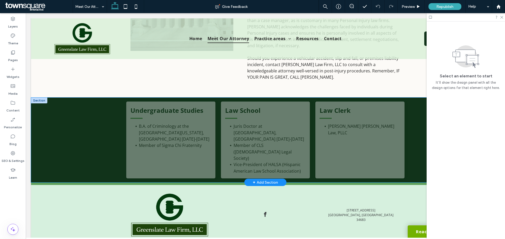
scroll to position [409, 0]
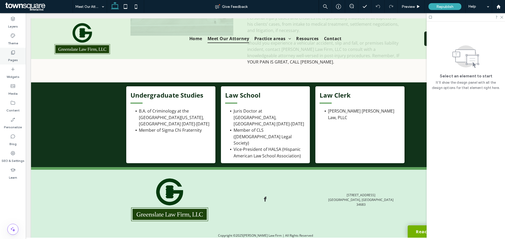
click at [14, 59] on label "Pages" at bounding box center [13, 58] width 10 height 7
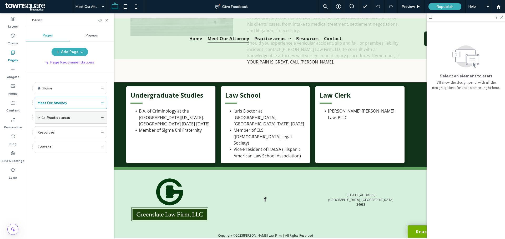
click at [38, 117] on span at bounding box center [39, 117] width 3 height 3
click at [58, 140] on label "Family Law" at bounding box center [55, 141] width 17 height 9
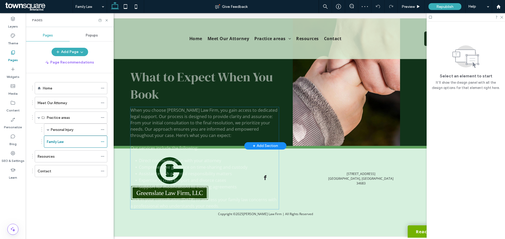
scroll to position [257, 0]
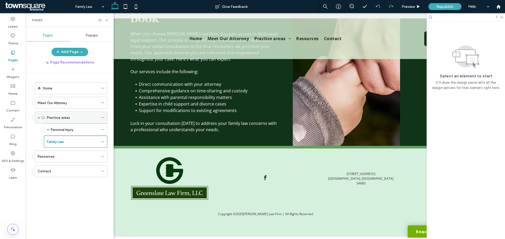
click at [63, 114] on div "Practice areas" at bounding box center [72, 118] width 51 height 12
click at [63, 118] on label "Practice areas" at bounding box center [58, 117] width 23 height 9
click at [50, 131] on div "Personal Injury" at bounding box center [75, 130] width 63 height 12
click at [49, 131] on span at bounding box center [48, 130] width 3 height 3
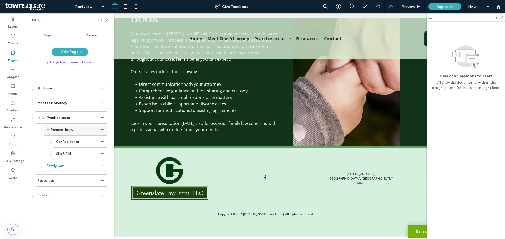
click at [63, 132] on label "Personal Injury" at bounding box center [62, 129] width 23 height 9
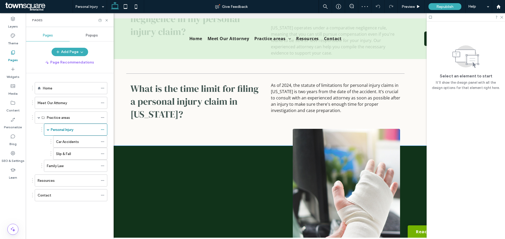
scroll to position [1110, 0]
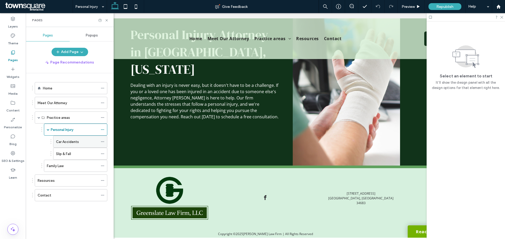
click at [74, 144] on label "Car Accidents" at bounding box center [67, 141] width 23 height 9
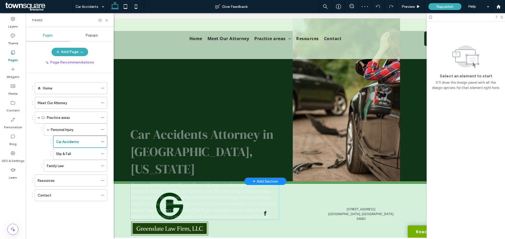
scroll to position [1144, 0]
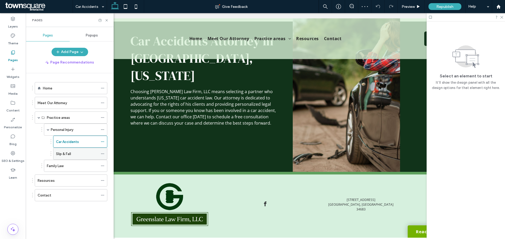
click at [74, 152] on div "Slip & Fall" at bounding box center [77, 154] width 42 height 6
click at [71, 153] on div at bounding box center [252, 119] width 505 height 239
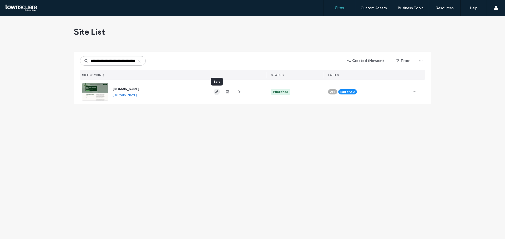
click at [216, 93] on icon "button" at bounding box center [216, 92] width 4 height 4
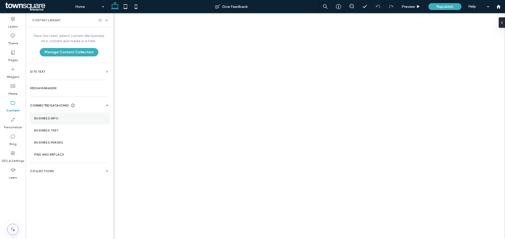
click at [44, 116] on section "Business Info" at bounding box center [70, 118] width 80 height 12
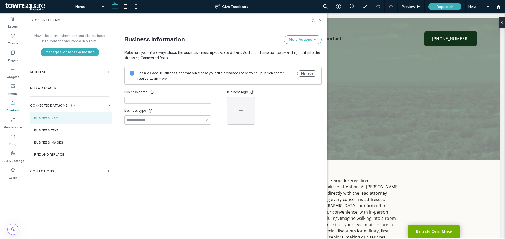
type input "**********"
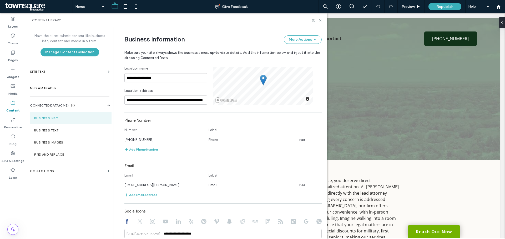
scroll to position [100, 0]
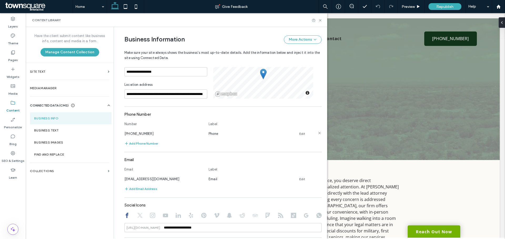
click at [299, 134] on link "Edit" at bounding box center [302, 134] width 6 height 4
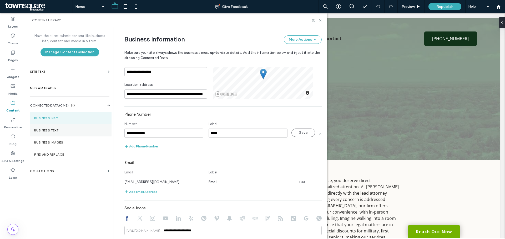
drag, startPoint x: 168, startPoint y: 132, endPoint x: 101, endPoint y: 131, distance: 66.8
click at [101, 131] on div "**********" at bounding box center [176, 133] width 301 height 212
type input "**********"
click at [300, 133] on button "Save" at bounding box center [303, 133] width 24 height 8
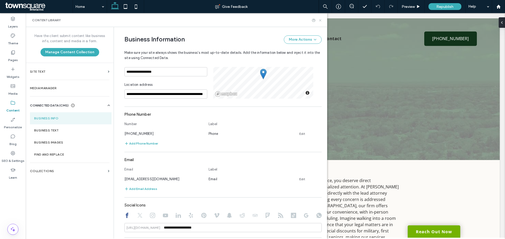
click at [319, 21] on icon at bounding box center [320, 20] width 4 height 4
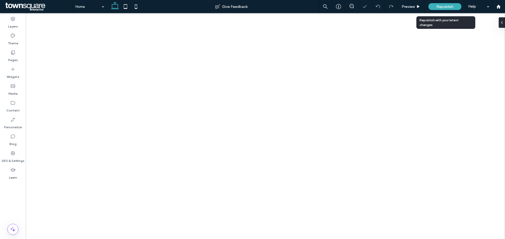
click at [442, 7] on span "Republish" at bounding box center [444, 6] width 17 height 4
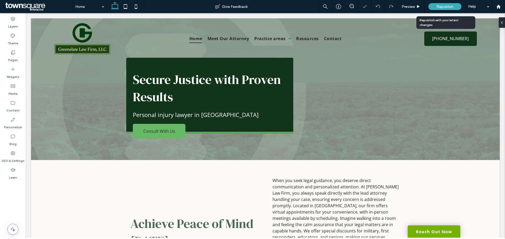
scroll to position [0, 0]
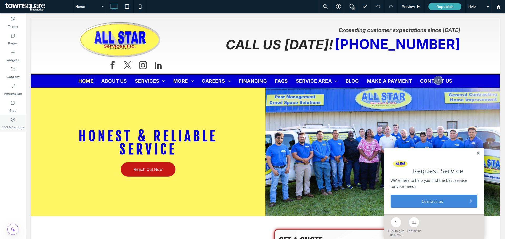
click at [8, 120] on div "SEO & Settings" at bounding box center [13, 123] width 26 height 17
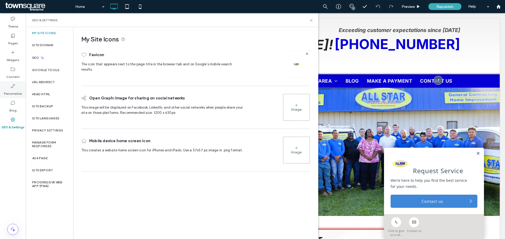
click at [14, 93] on label "Personalize" at bounding box center [13, 92] width 18 height 7
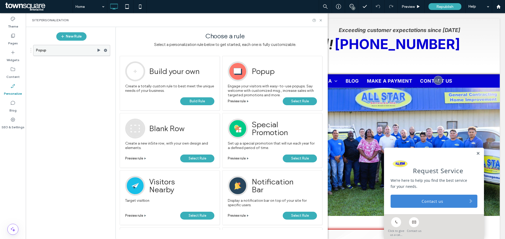
click at [105, 50] on icon at bounding box center [106, 51] width 4 height 4
click at [134, 74] on div "Deactivate" at bounding box center [142, 71] width 44 height 10
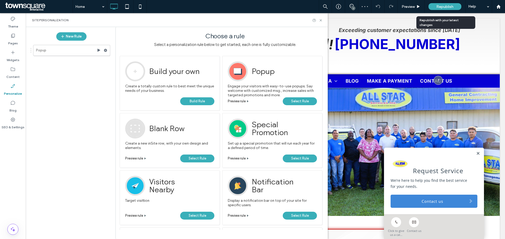
click at [451, 4] on span "Republish" at bounding box center [444, 6] width 17 height 4
